Goal: Book appointment/travel/reservation

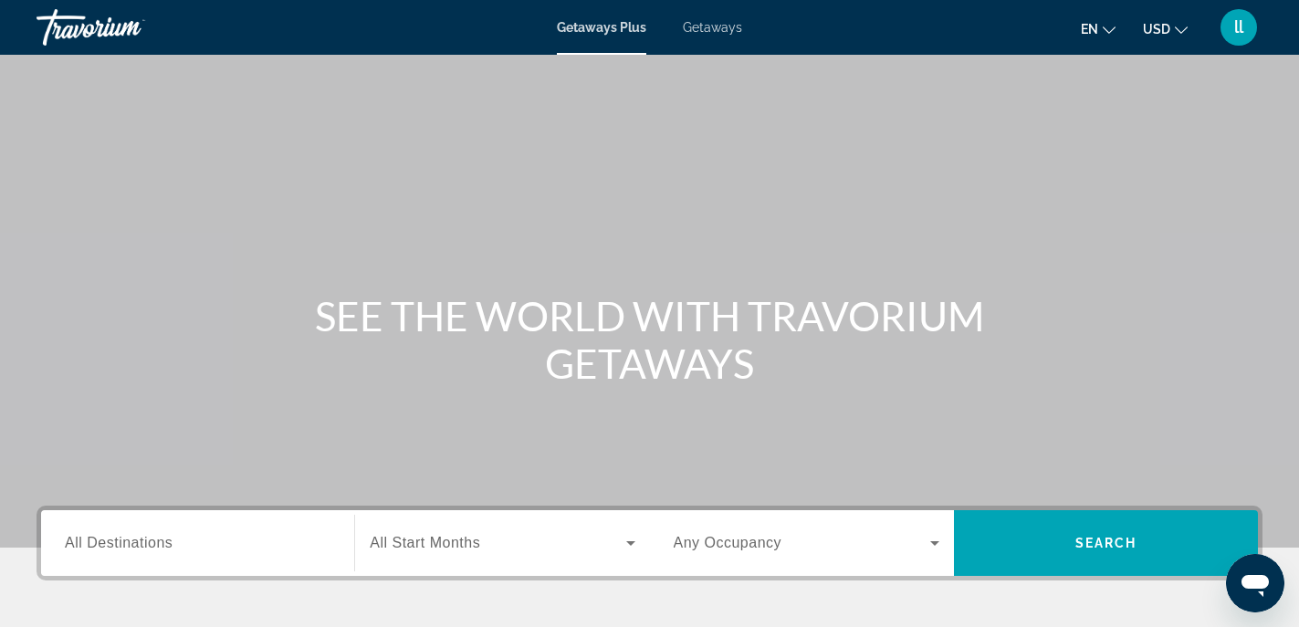
click at [704, 20] on span "Getaways" at bounding box center [712, 27] width 59 height 15
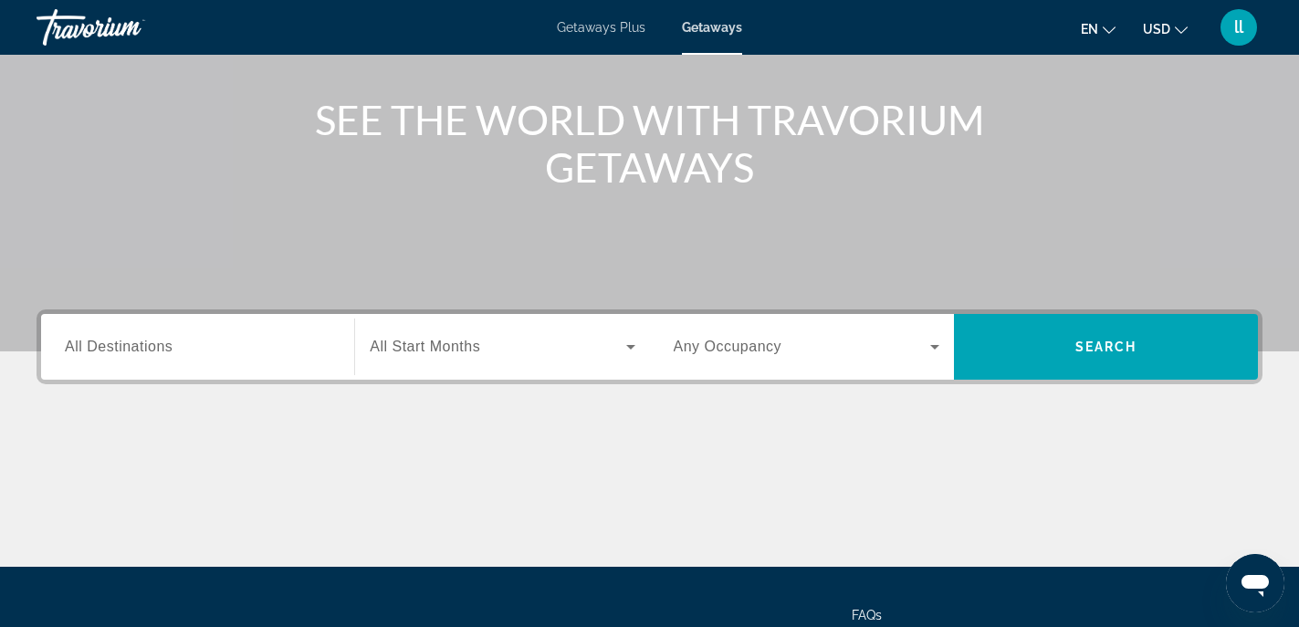
click at [213, 334] on div "Search widget" at bounding box center [198, 347] width 266 height 52
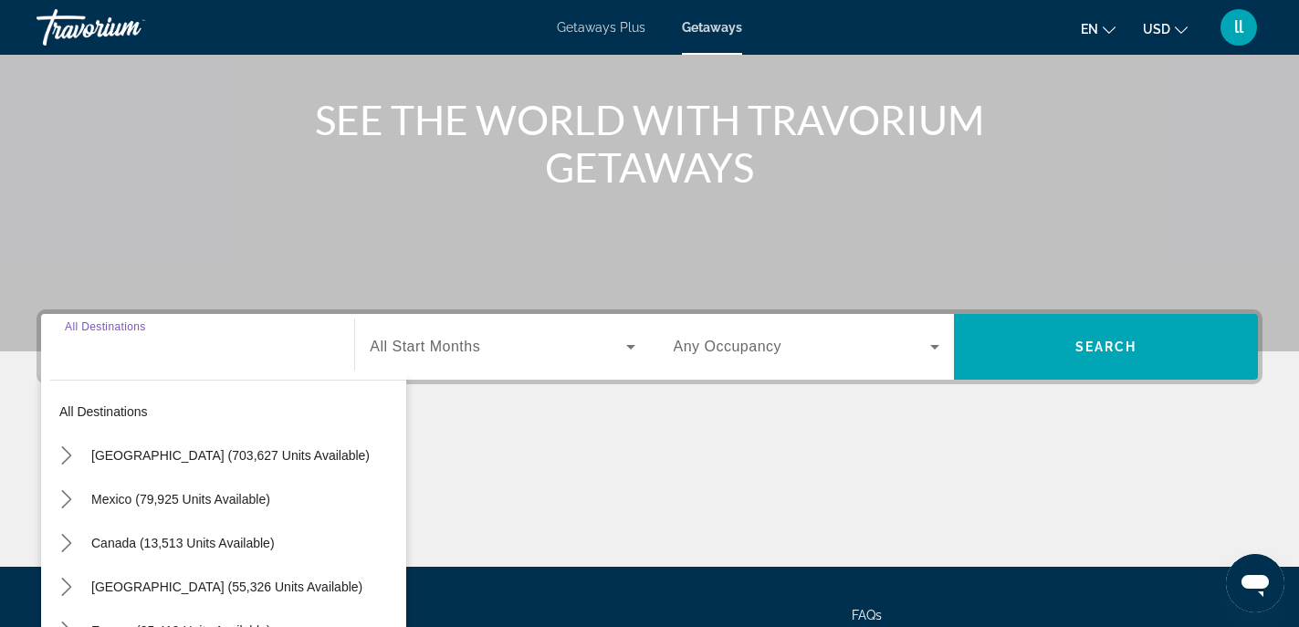
scroll to position [360, 0]
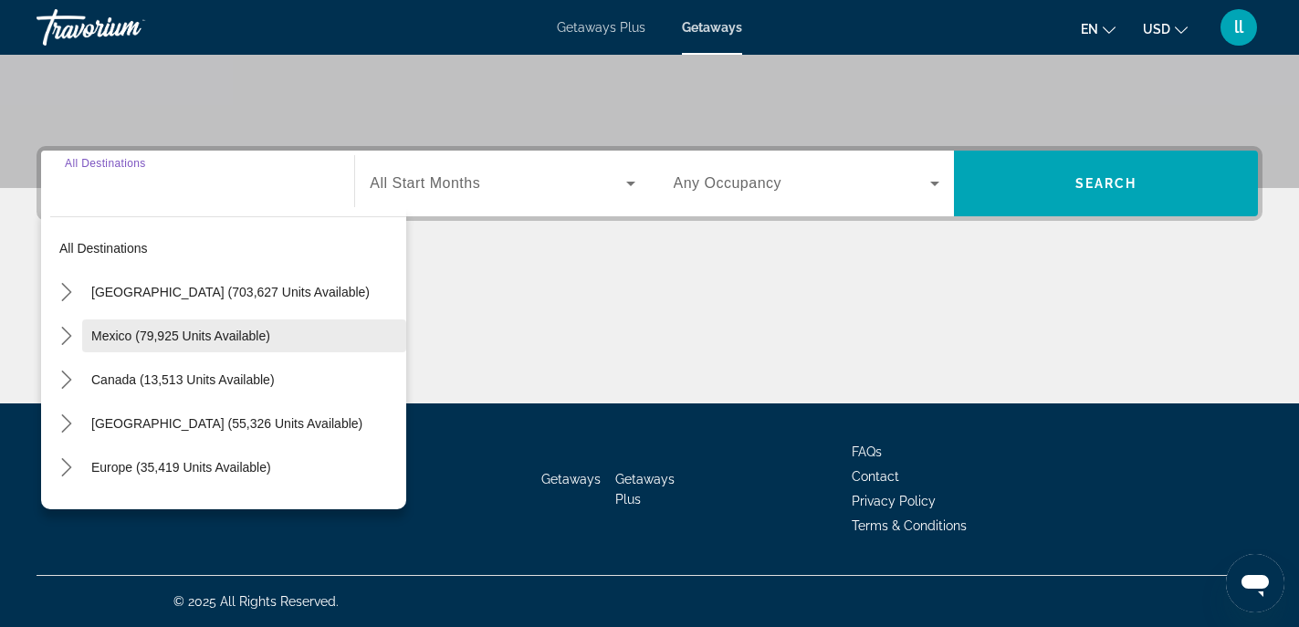
click at [186, 327] on span "Select destination: Mexico (79,925 units available)" at bounding box center [244, 336] width 324 height 44
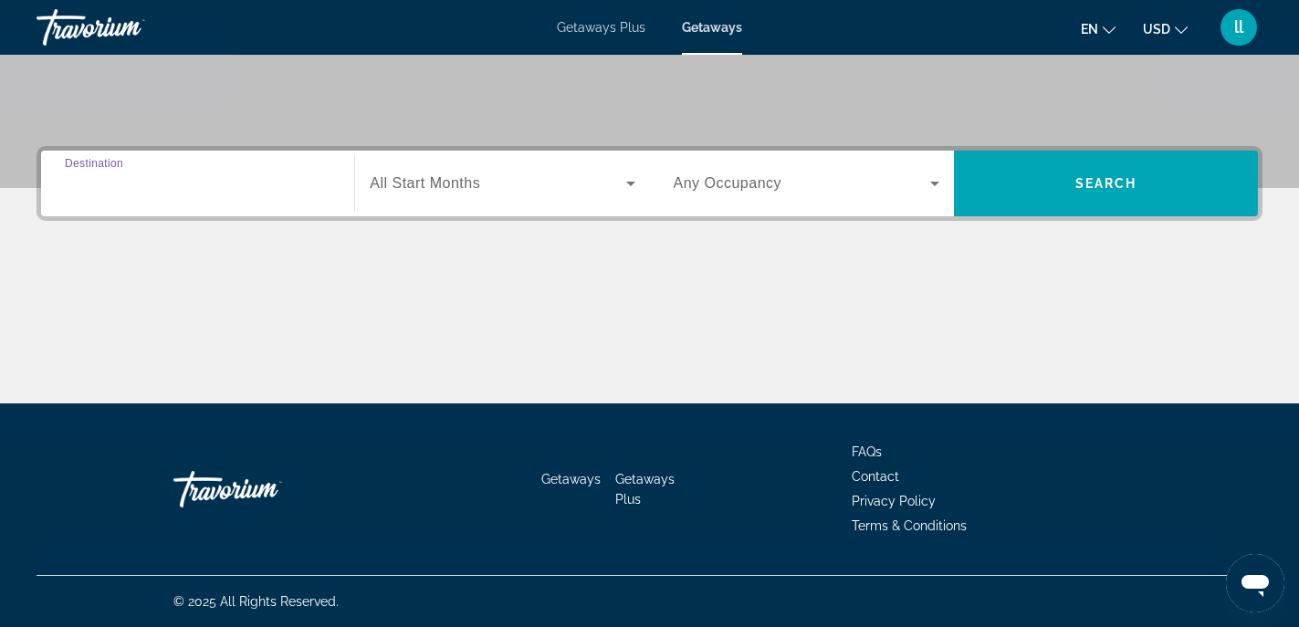
type input "**********"
click at [458, 179] on span "All Start Months" at bounding box center [425, 183] width 110 height 16
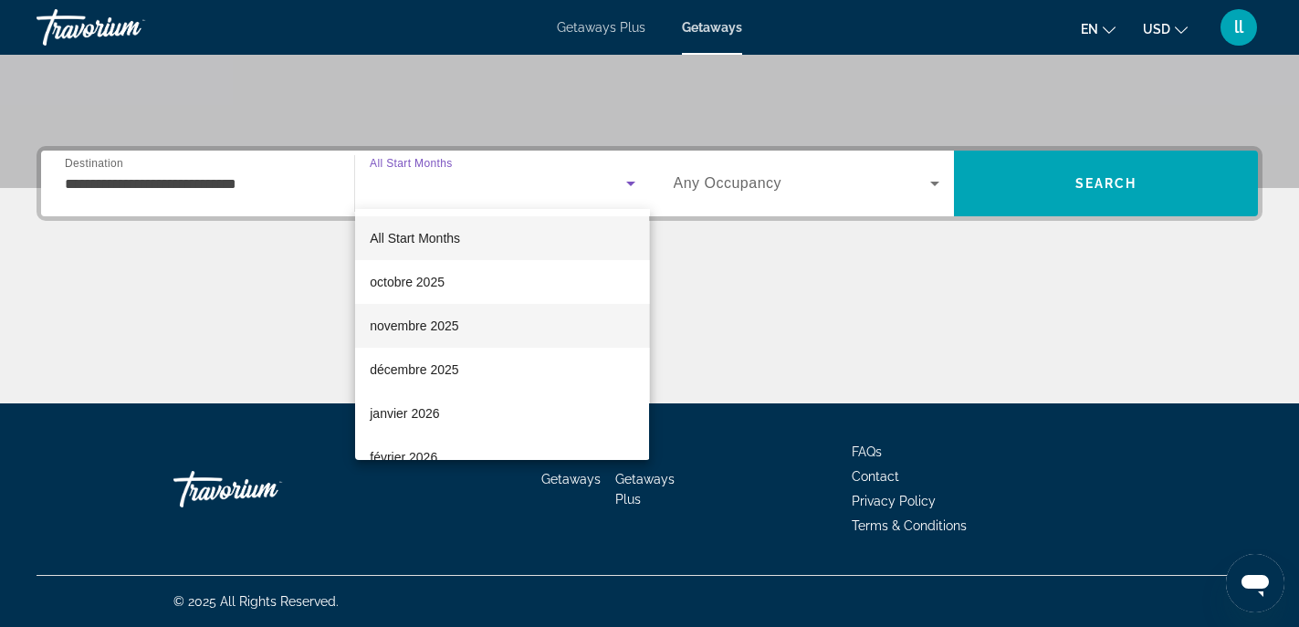
click at [455, 326] on span "novembre 2025" at bounding box center [414, 326] width 89 height 22
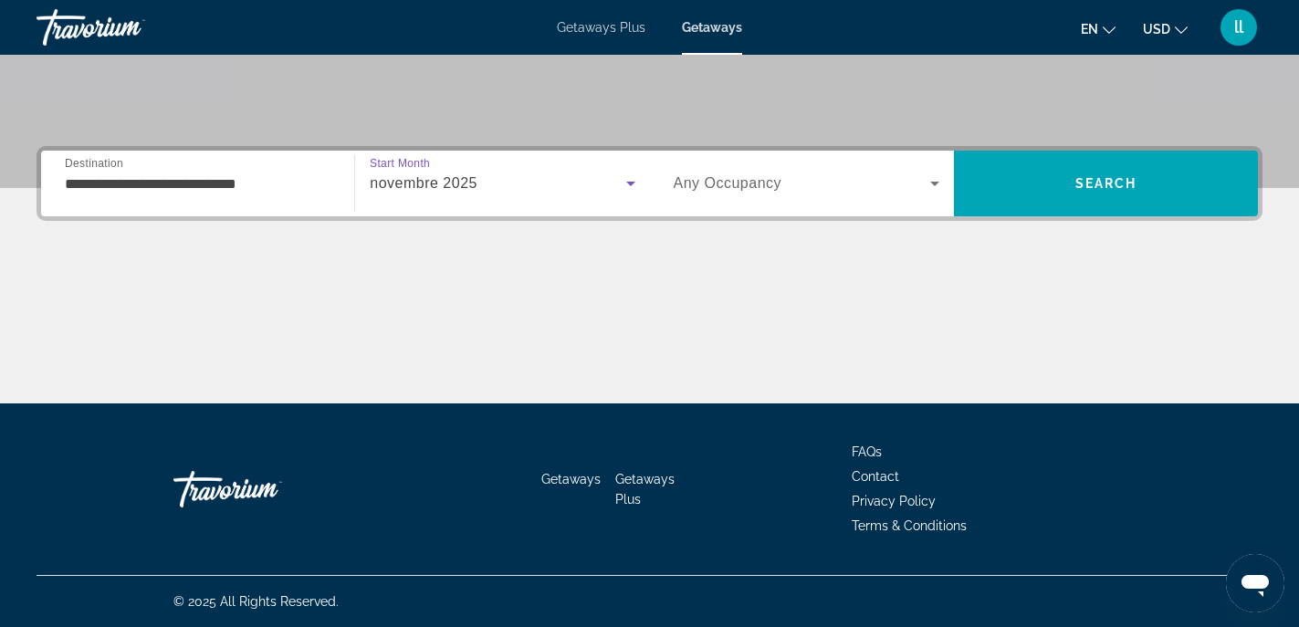
click at [864, 180] on span "Search widget" at bounding box center [802, 184] width 256 height 22
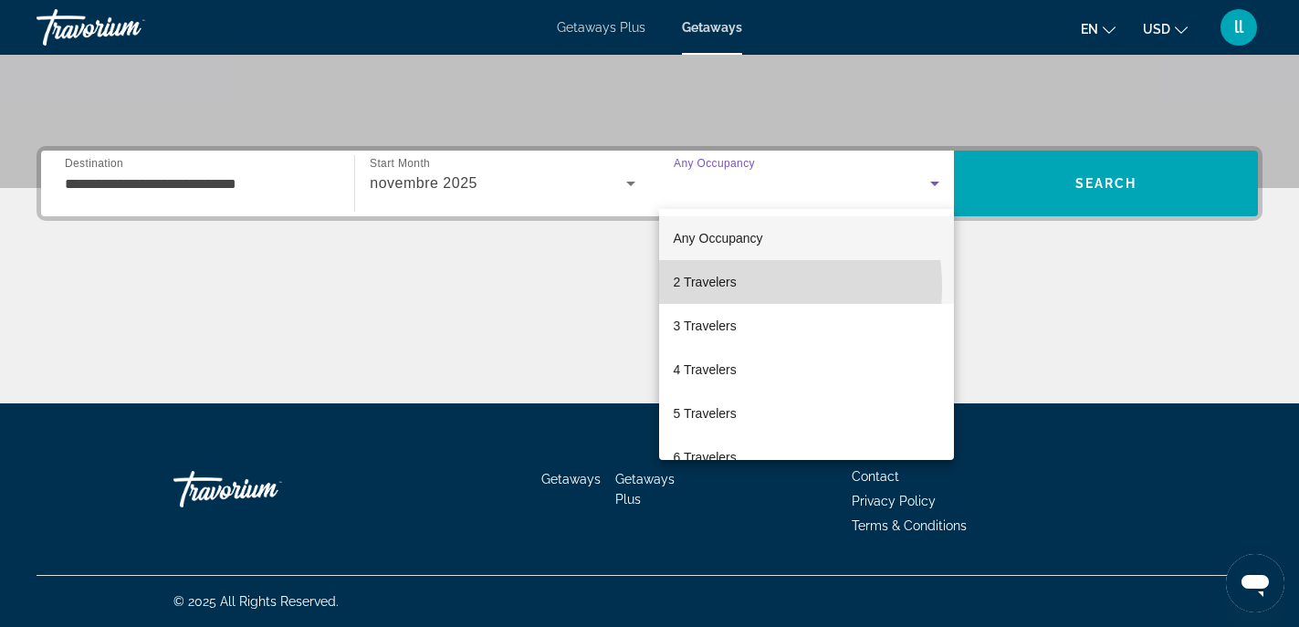
click at [719, 288] on span "2 Travelers" at bounding box center [705, 282] width 63 height 22
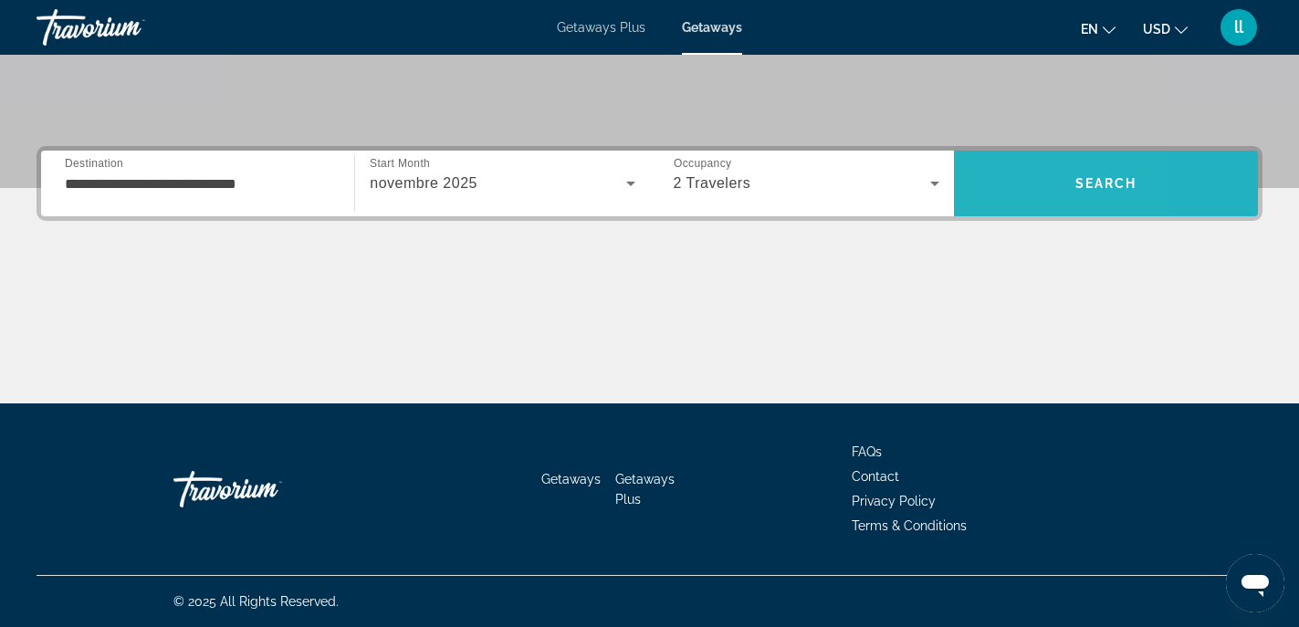
click at [983, 178] on span "Search" at bounding box center [1106, 184] width 304 height 44
